Goal: Task Accomplishment & Management: Complete application form

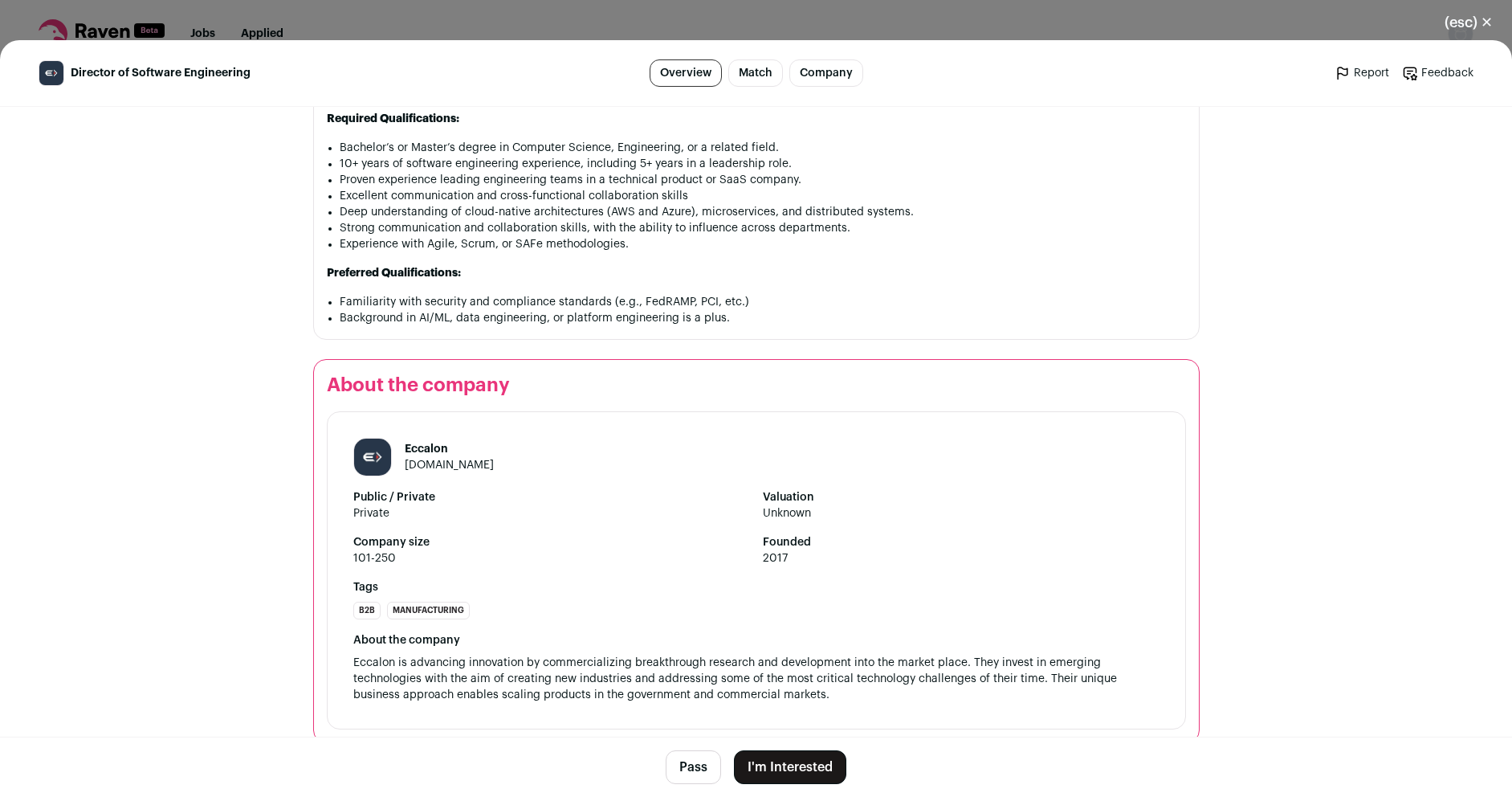
scroll to position [1375, 0]
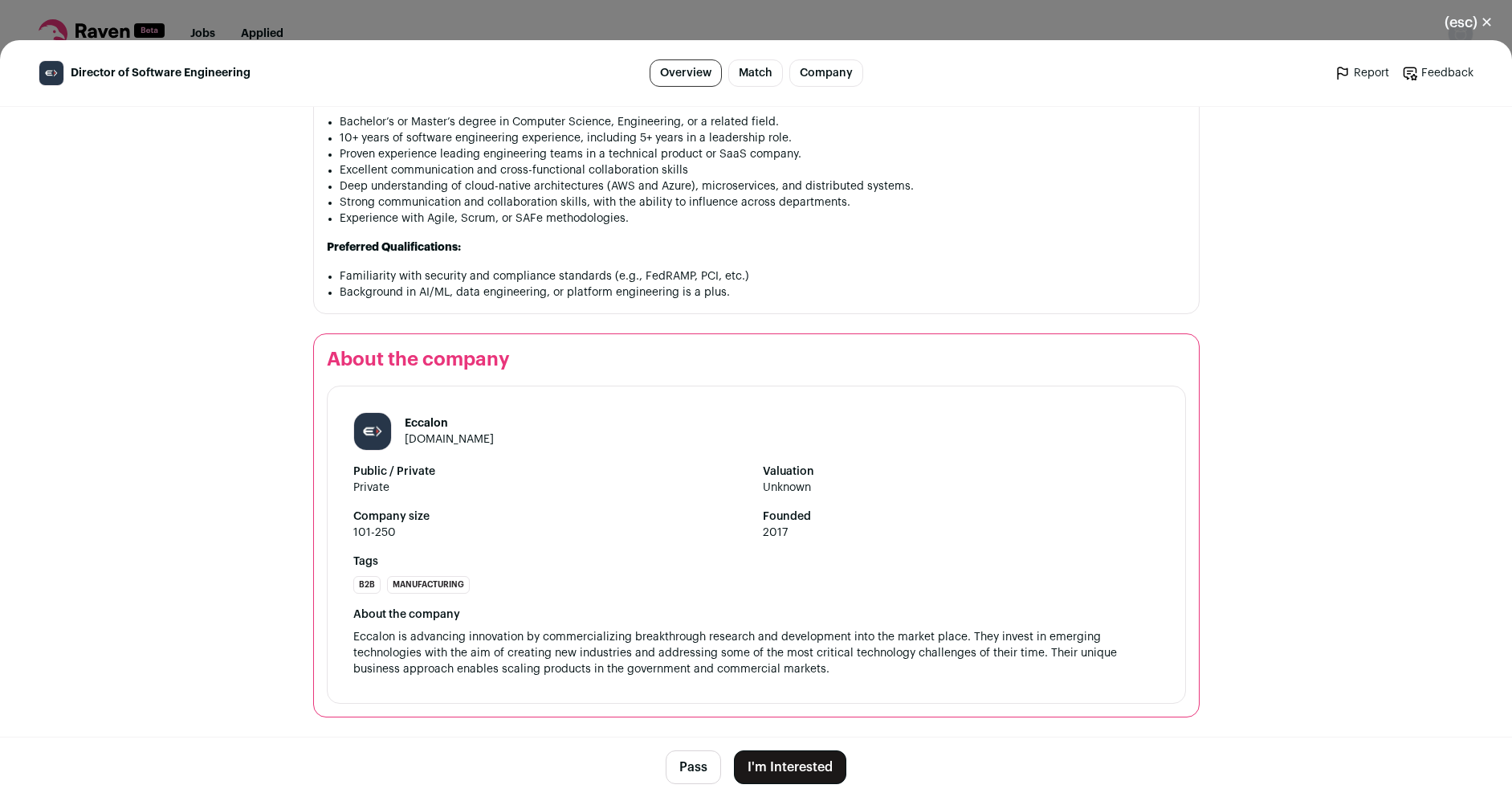
click at [788, 767] on button "I'm Interested" at bounding box center [790, 767] width 113 height 34
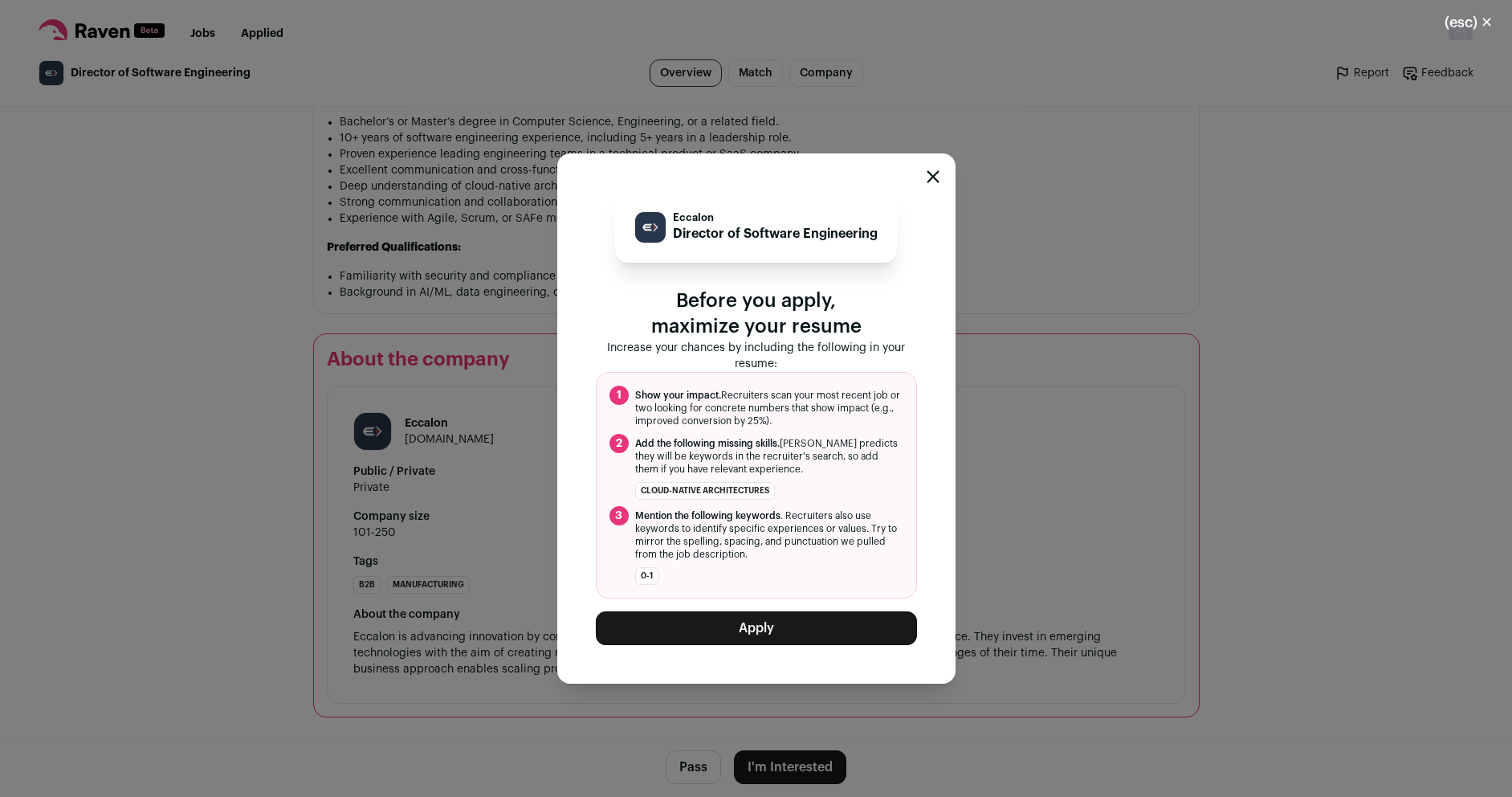
click at [757, 618] on button "Apply" at bounding box center [756, 628] width 321 height 34
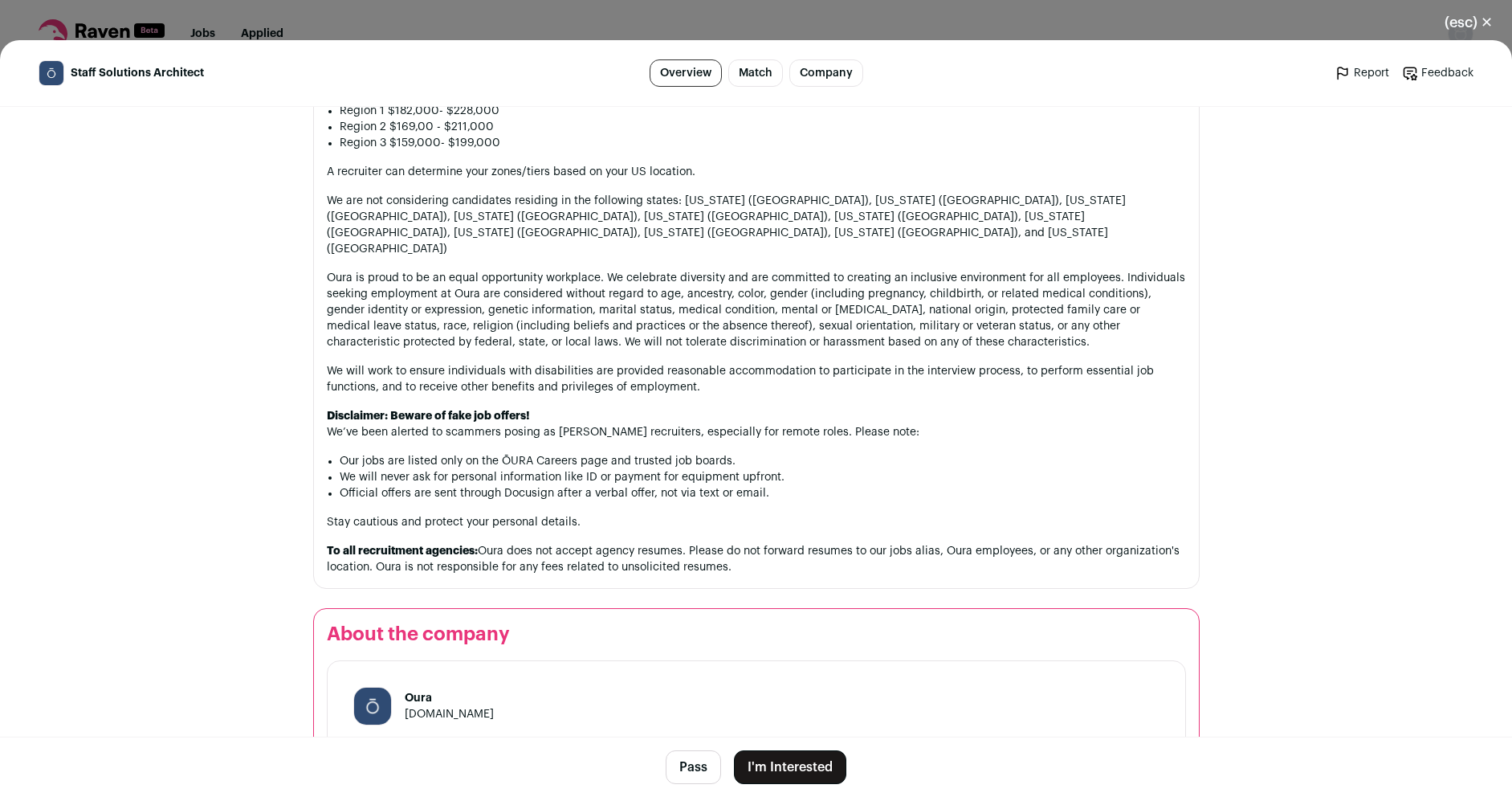
scroll to position [2024, 0]
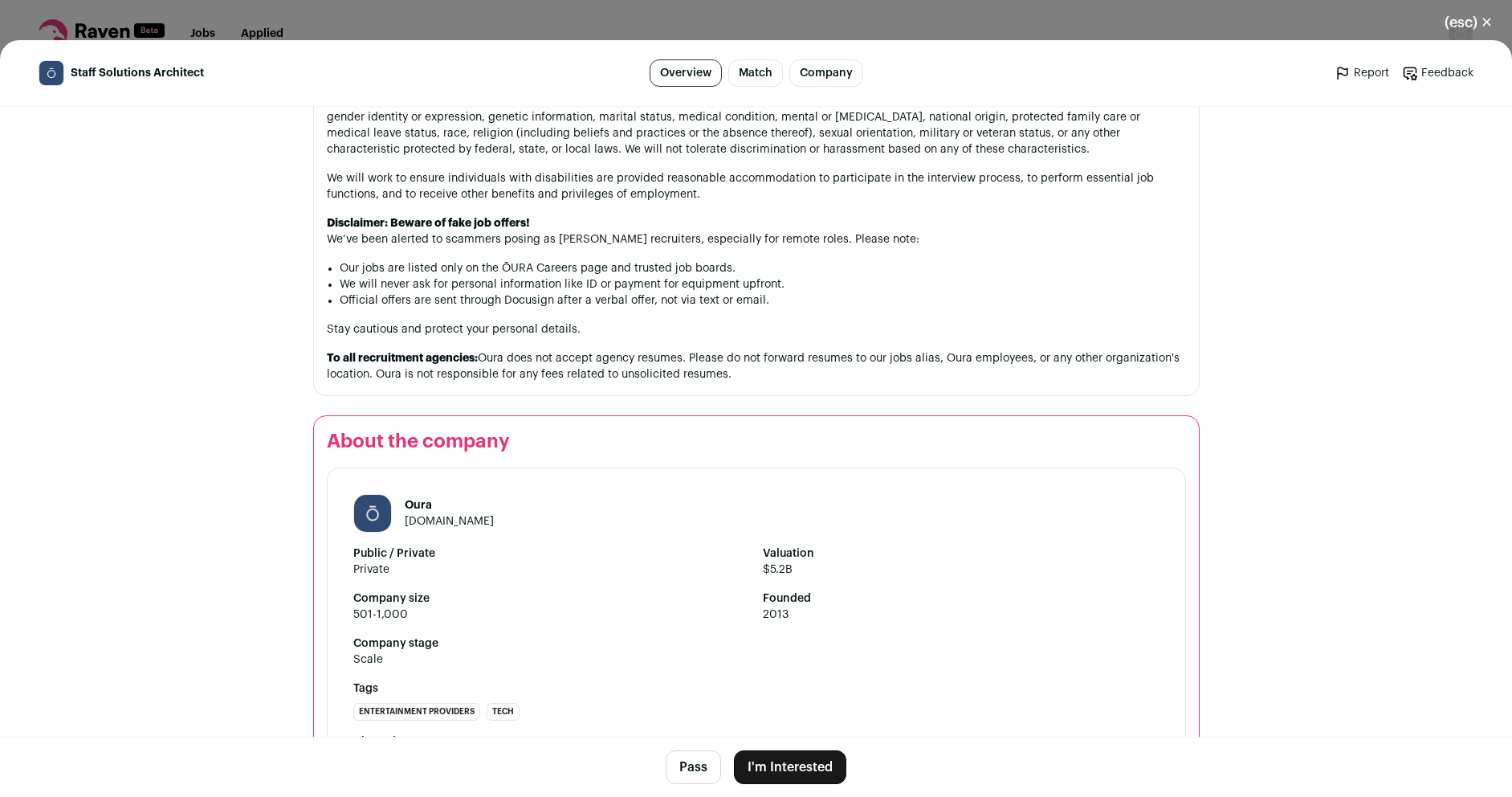
click at [767, 766] on button "I'm Interested" at bounding box center [790, 767] width 113 height 34
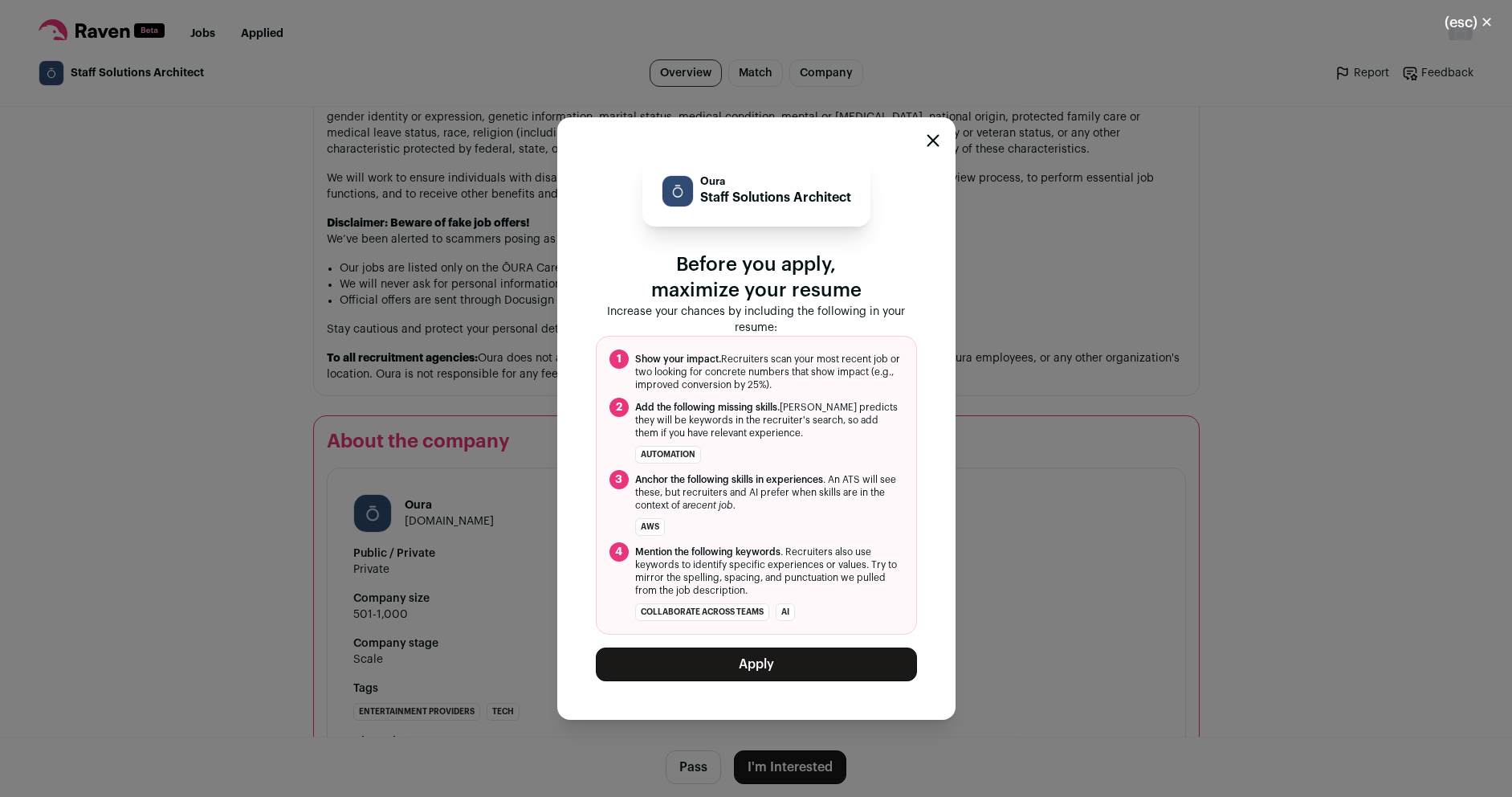
click at [765, 665] on button "Apply" at bounding box center [756, 664] width 321 height 34
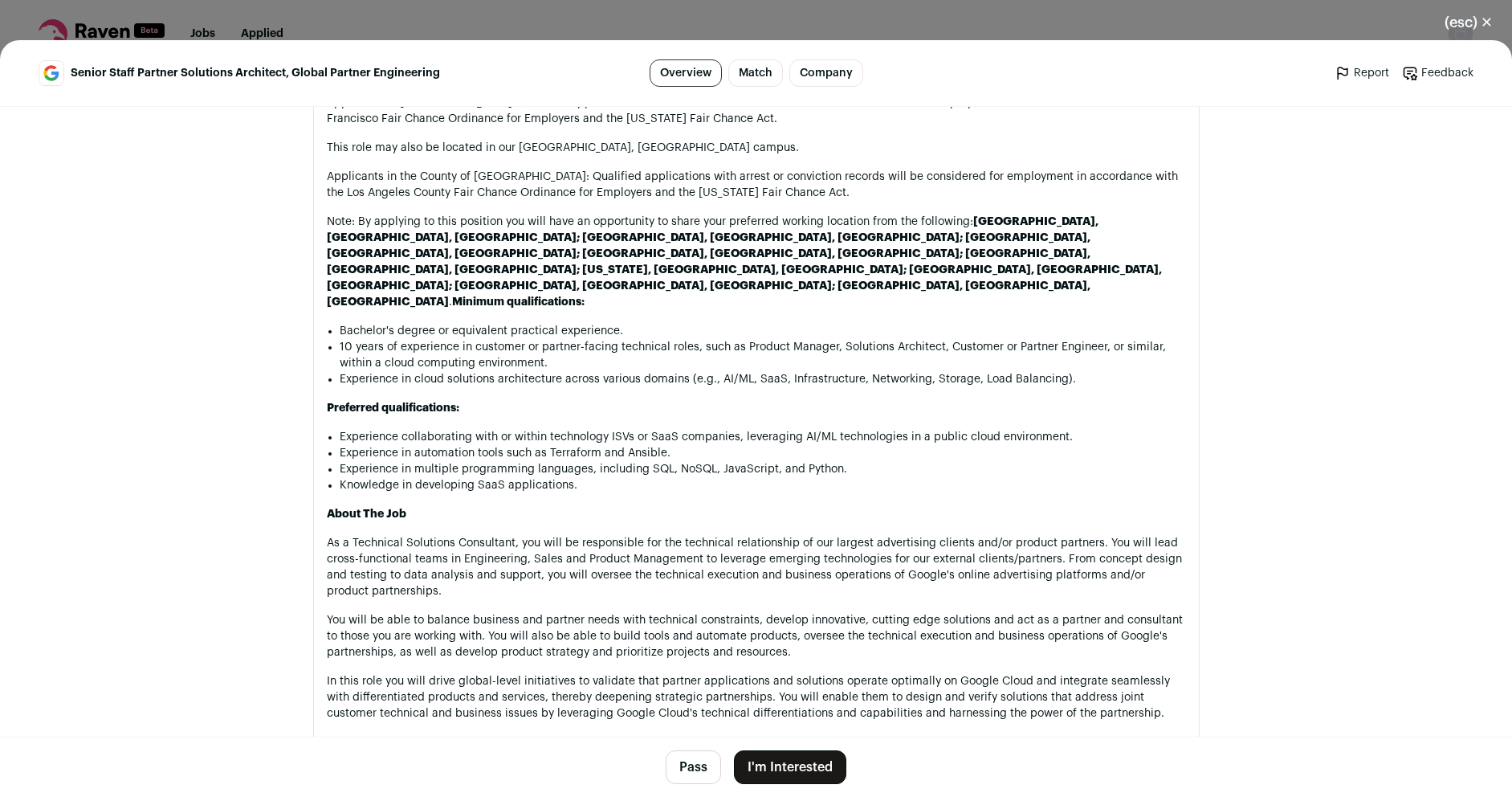
scroll to position [578, 0]
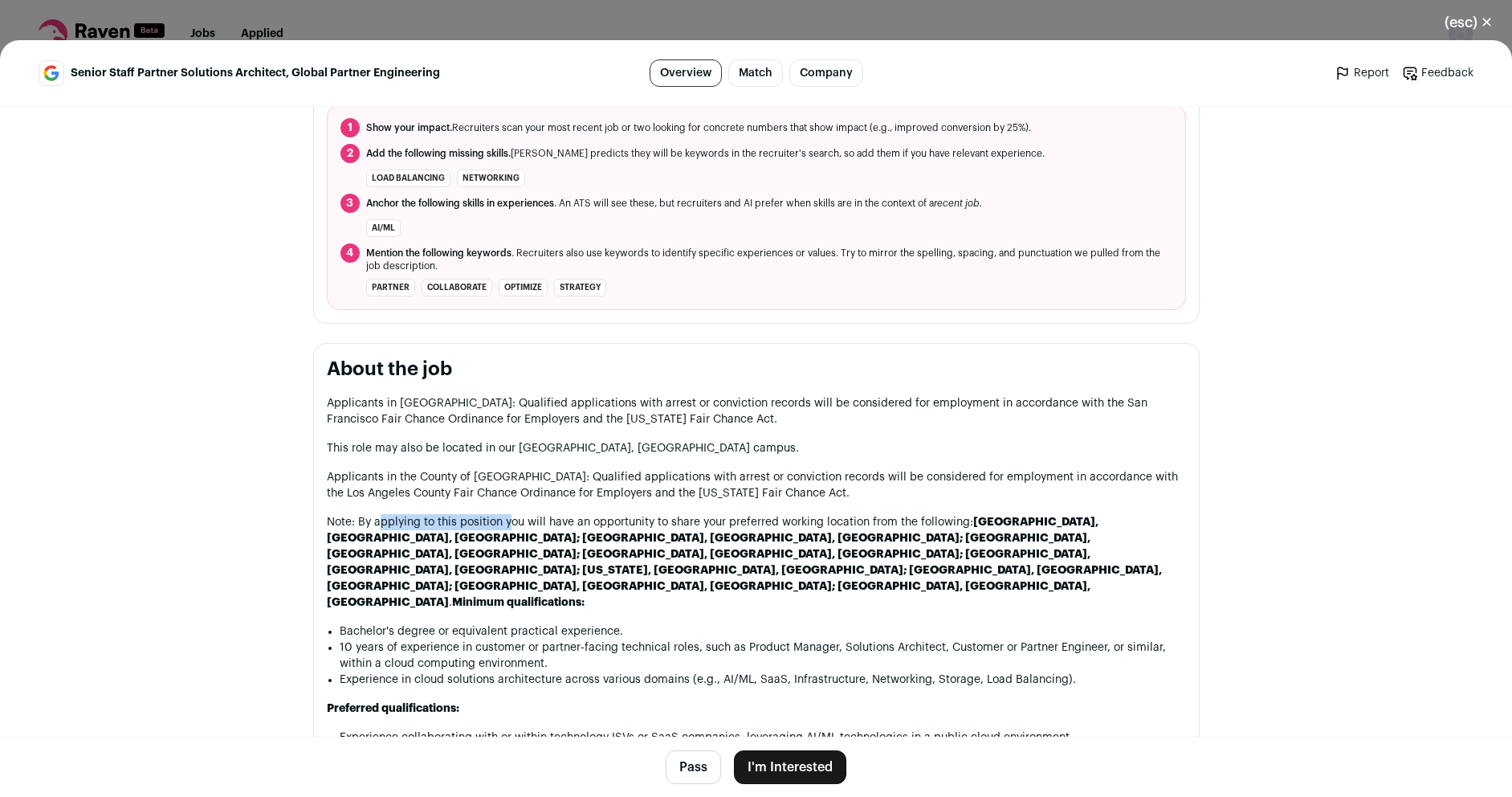
drag, startPoint x: 387, startPoint y: 520, endPoint x: 528, endPoint y: 520, distance: 141.0
click at [528, 520] on p "Note: By applying to this position you will have an opportunity to share your p…" at bounding box center [756, 562] width 859 height 96
click at [598, 520] on p "Note: By applying to this position you will have an opportunity to share your p…" at bounding box center [756, 562] width 859 height 96
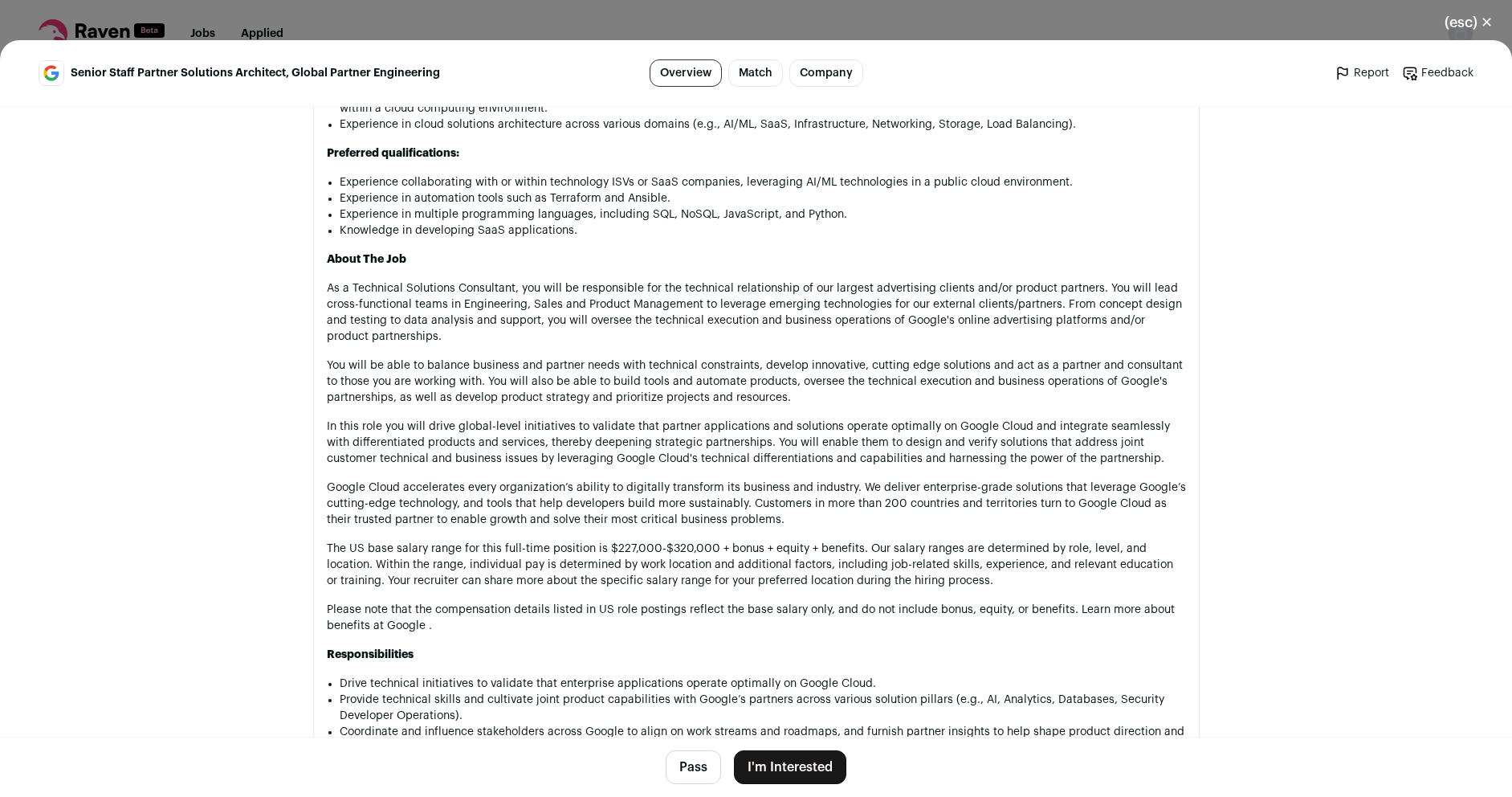
scroll to position [1253, 0]
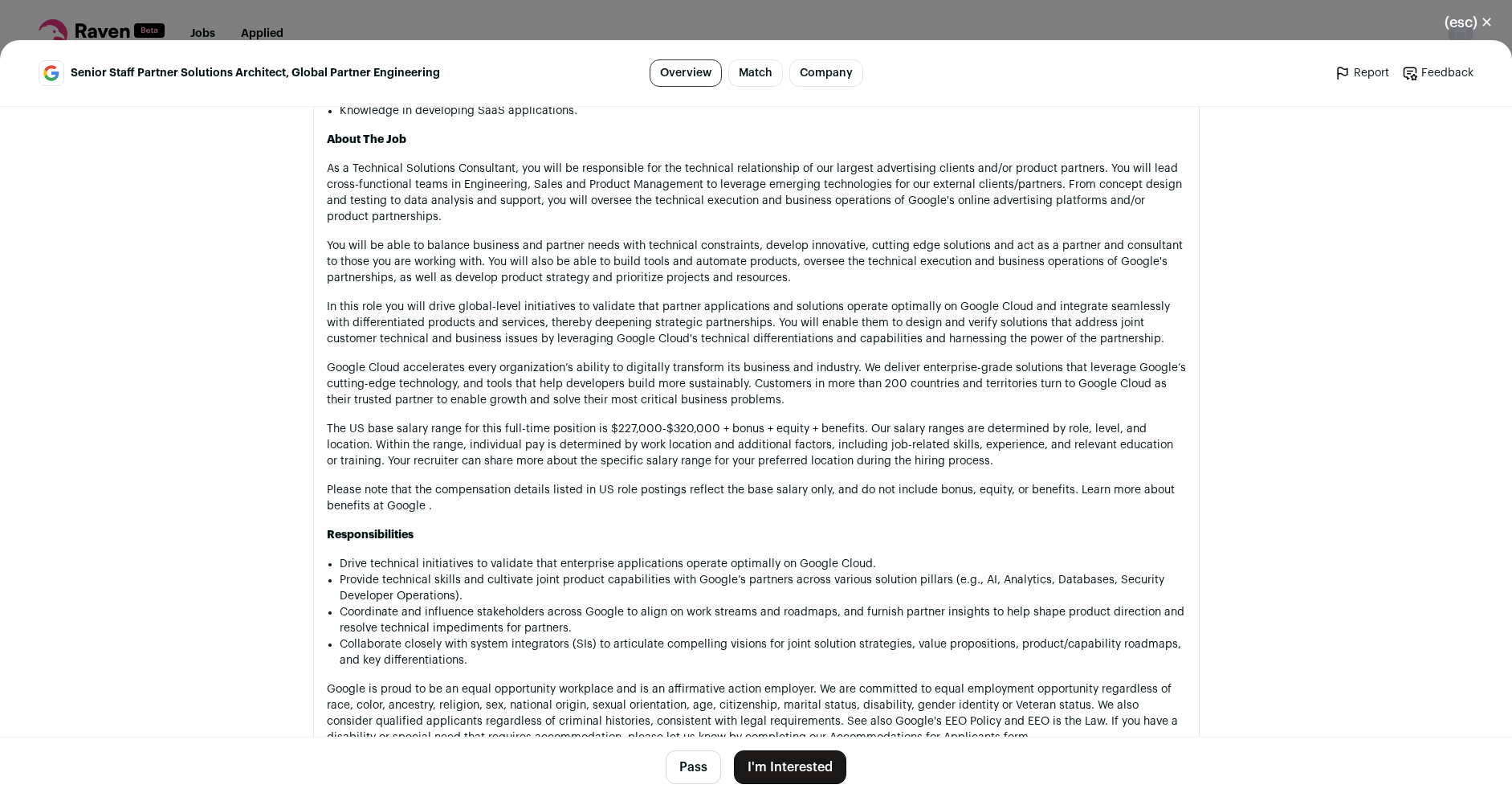
click at [803, 765] on button "I'm Interested" at bounding box center [790, 767] width 113 height 34
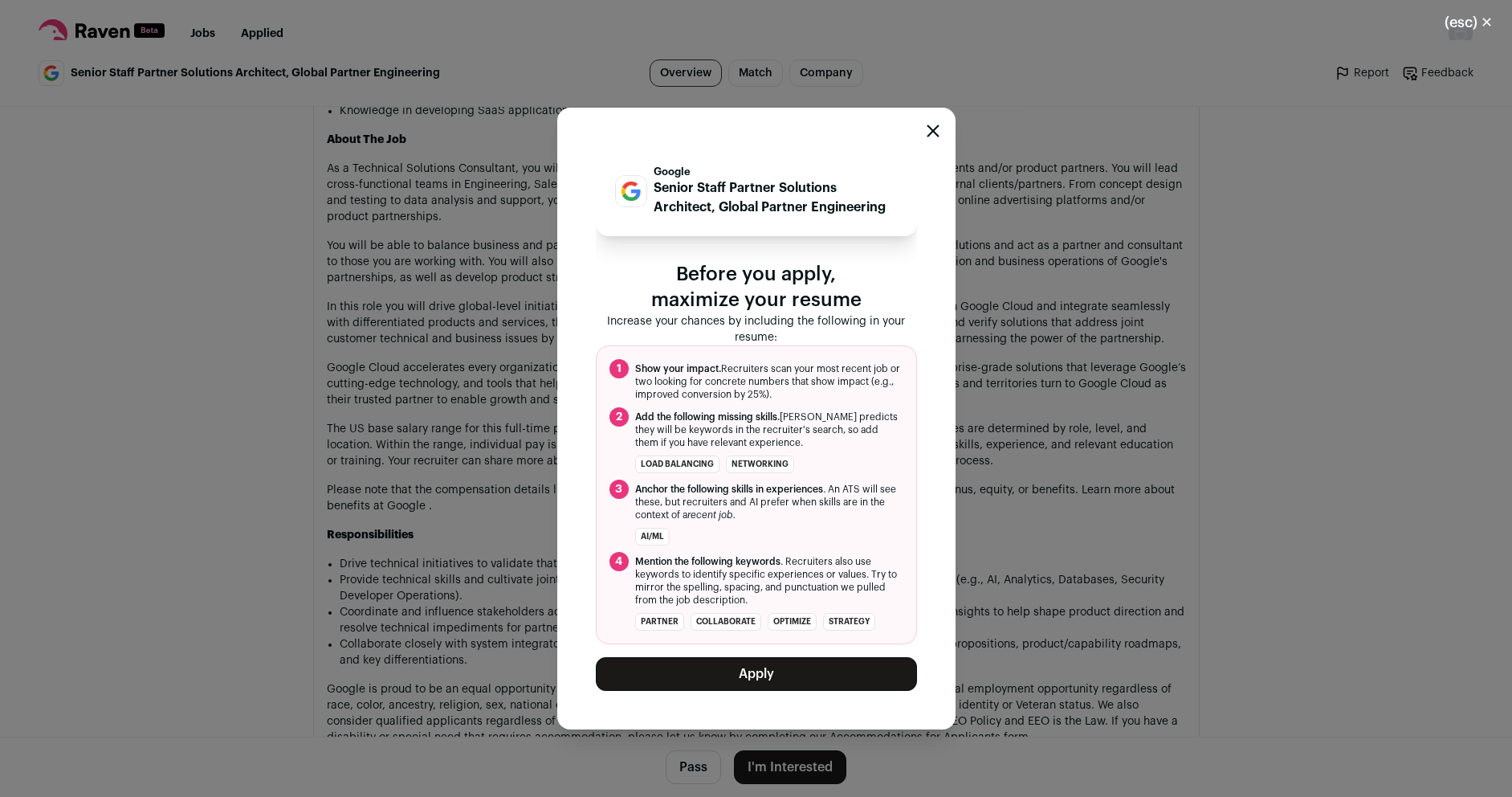
click at [789, 682] on button "Apply" at bounding box center [756, 673] width 321 height 34
